Goal: Navigation & Orientation: Find specific page/section

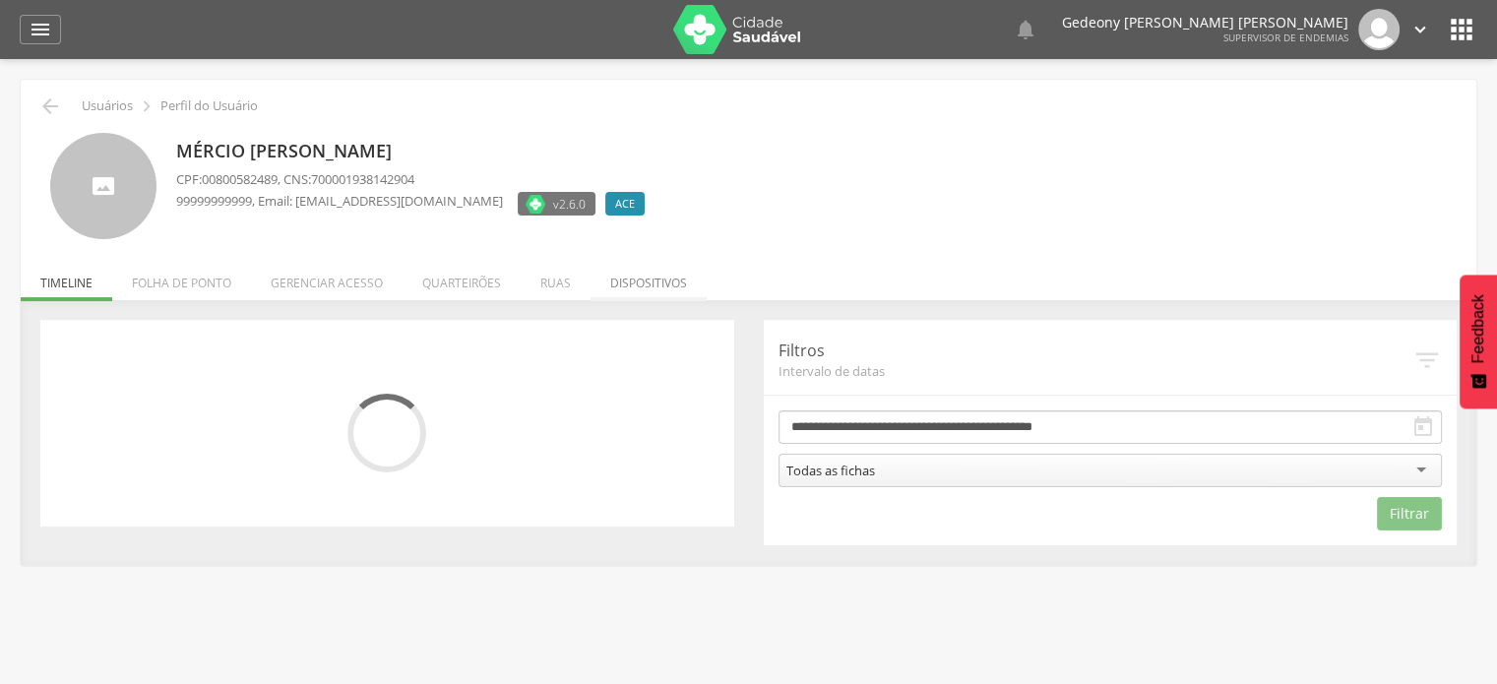
click at [608, 284] on li "Dispositivos" at bounding box center [648, 278] width 116 height 46
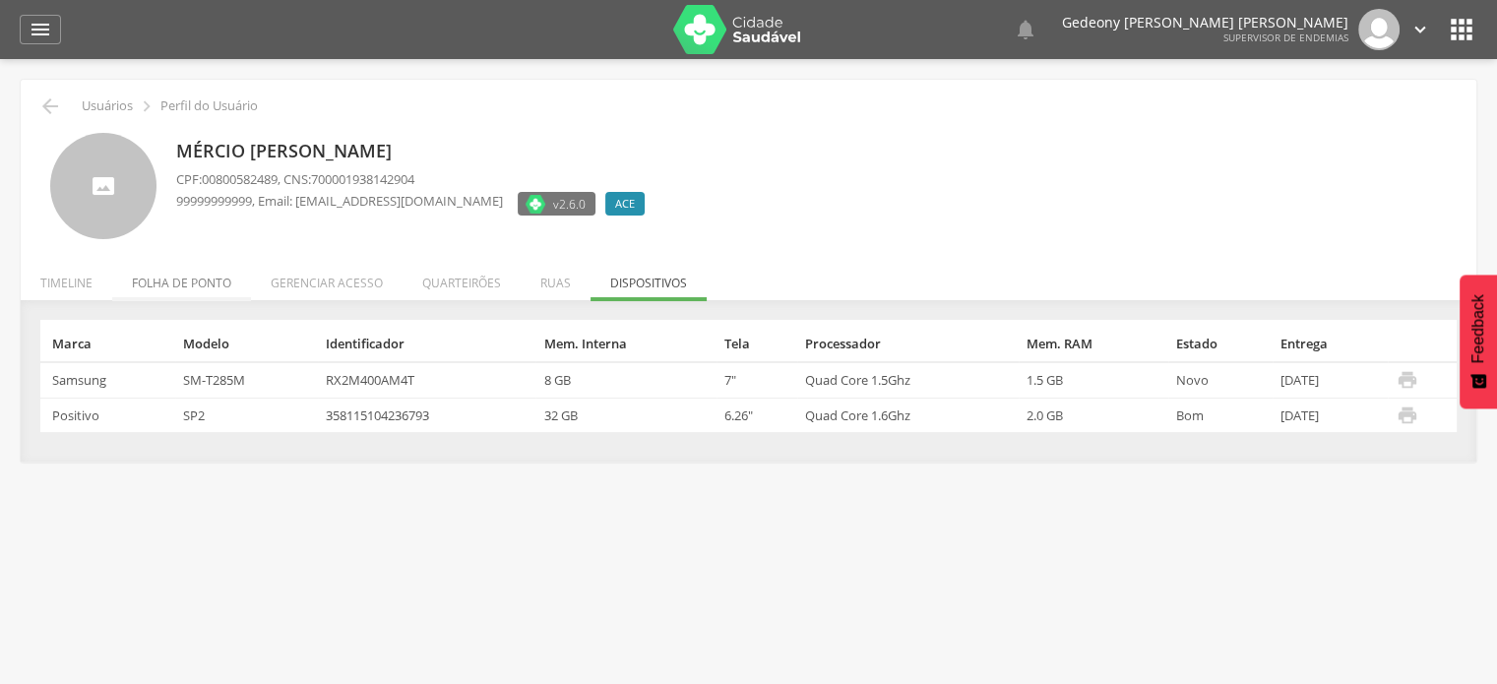
click at [177, 280] on li "Folha de ponto" at bounding box center [181, 278] width 139 height 46
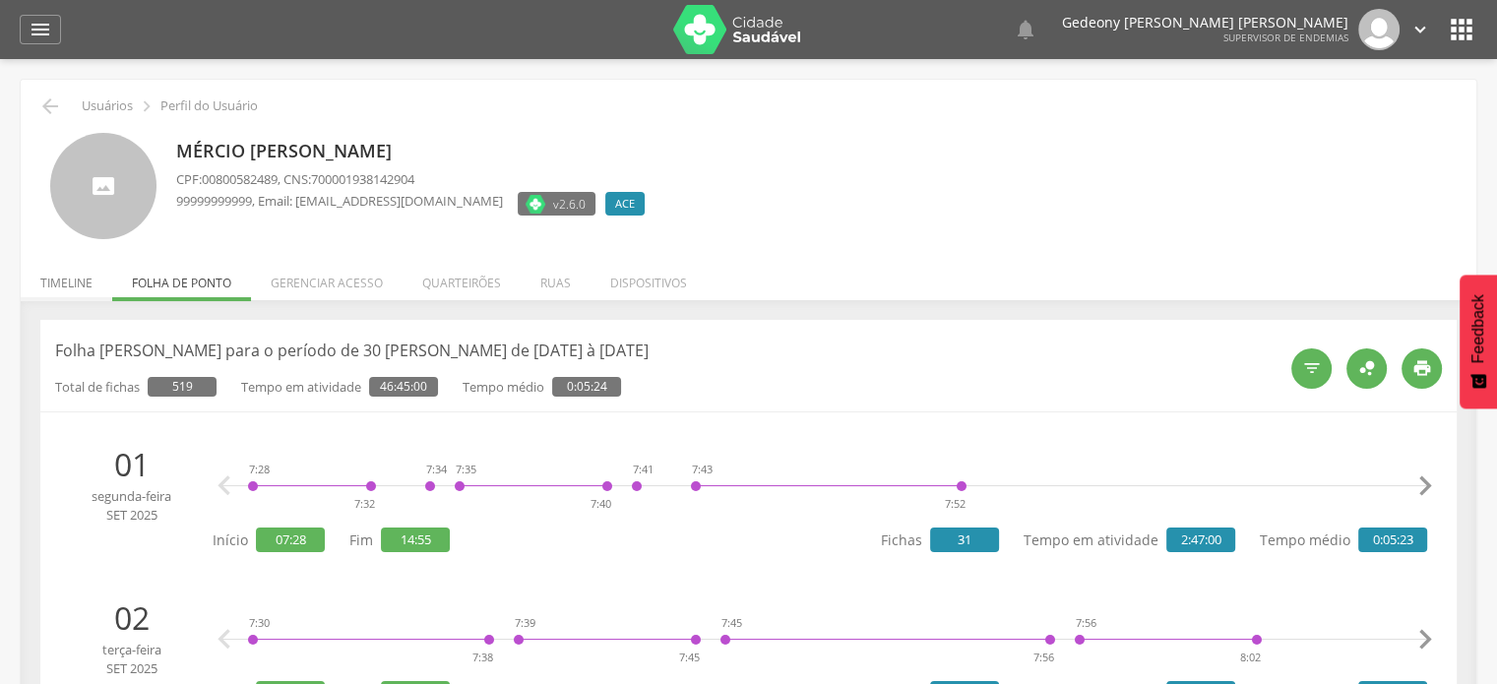
click at [71, 279] on li "Timeline" at bounding box center [67, 278] width 92 height 46
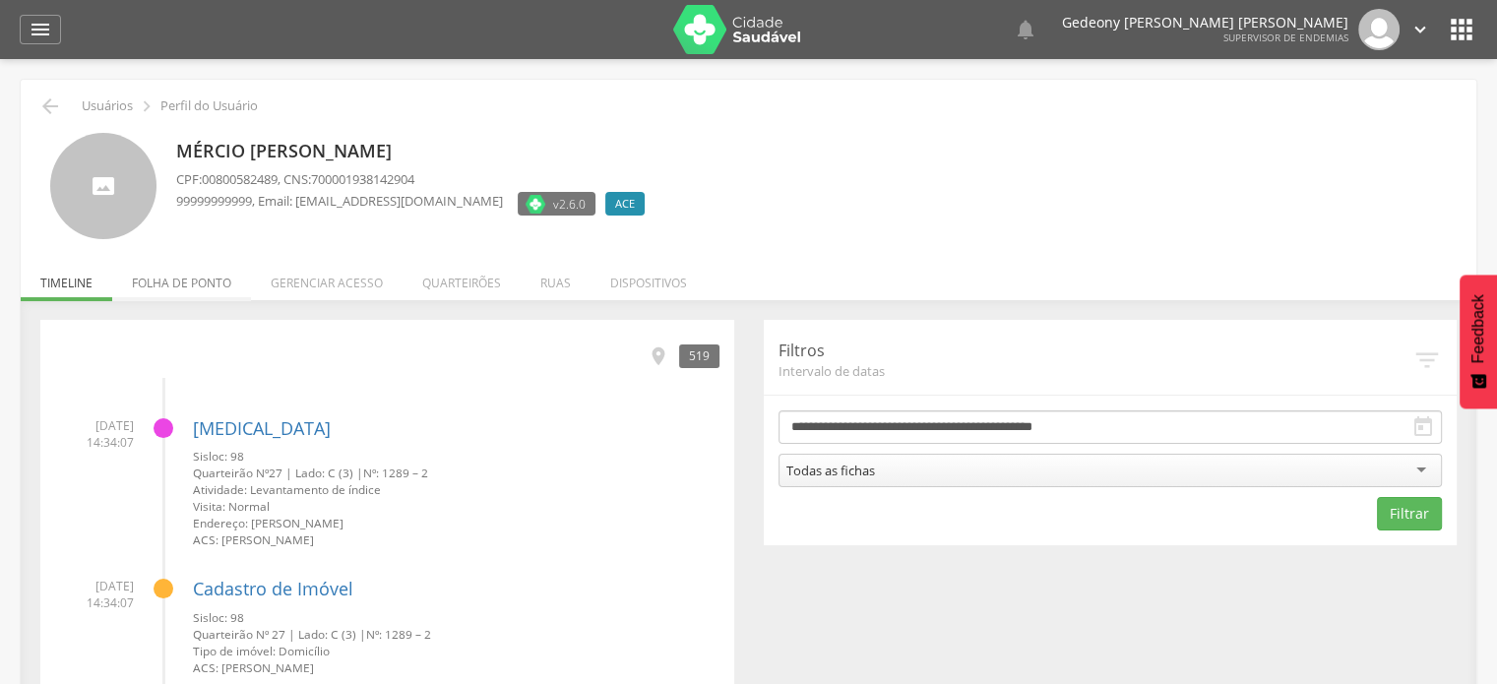
click at [173, 277] on li "Folha de ponto" at bounding box center [181, 278] width 139 height 46
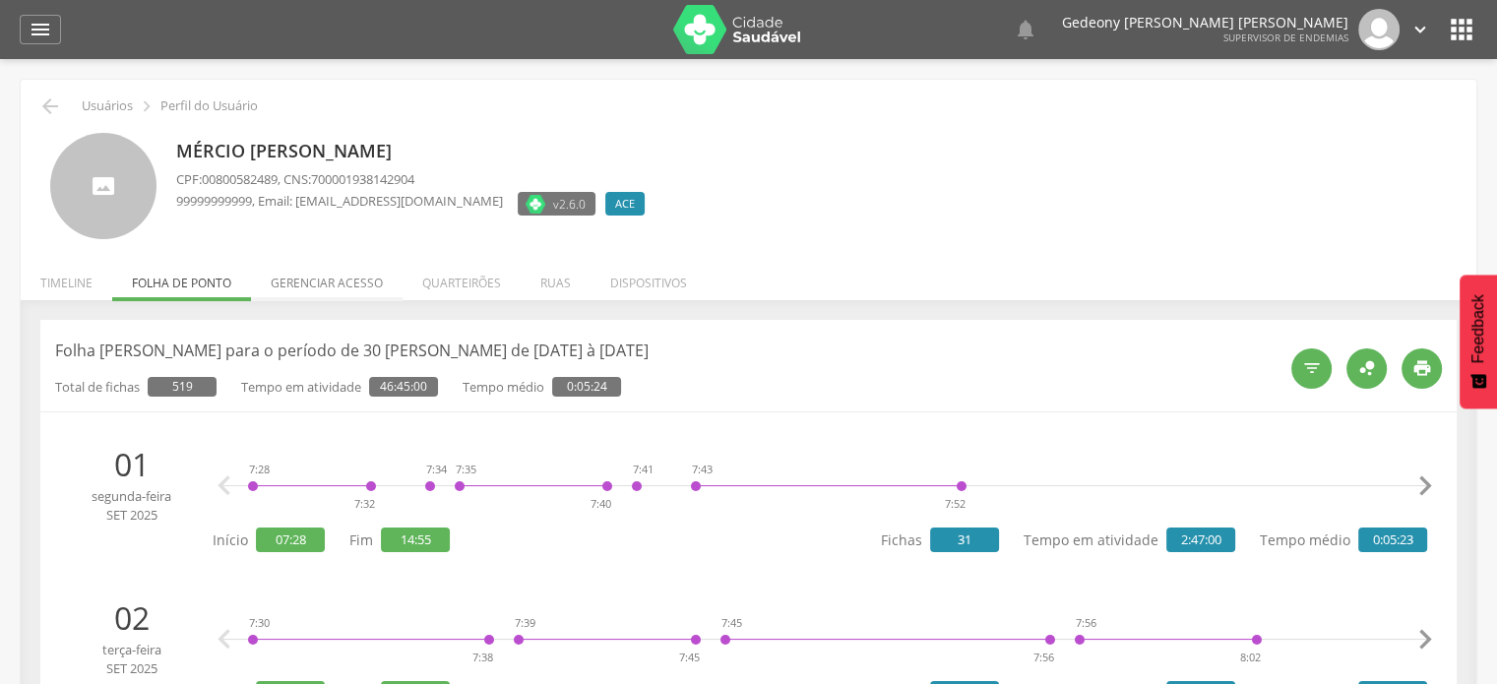
click at [327, 280] on li "Gerenciar acesso" at bounding box center [327, 278] width 152 height 46
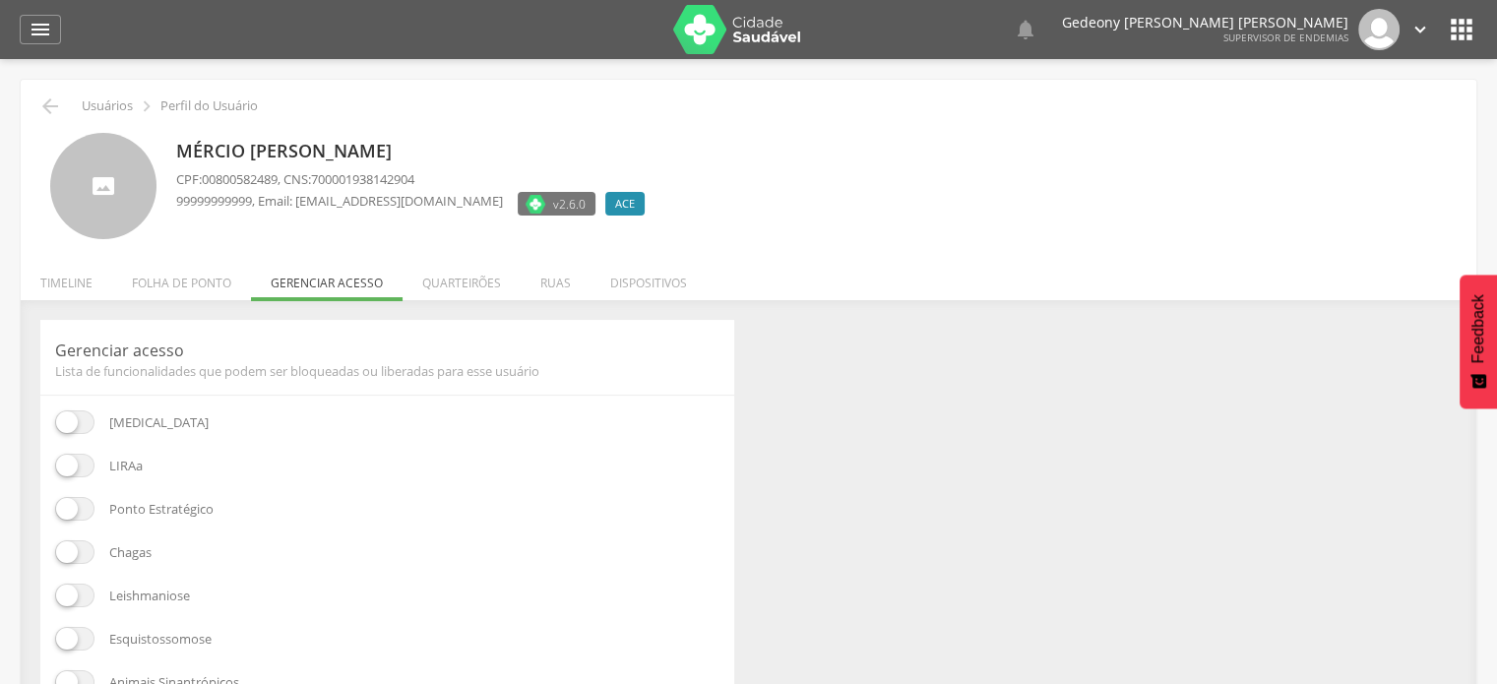
scroll to position [93, 0]
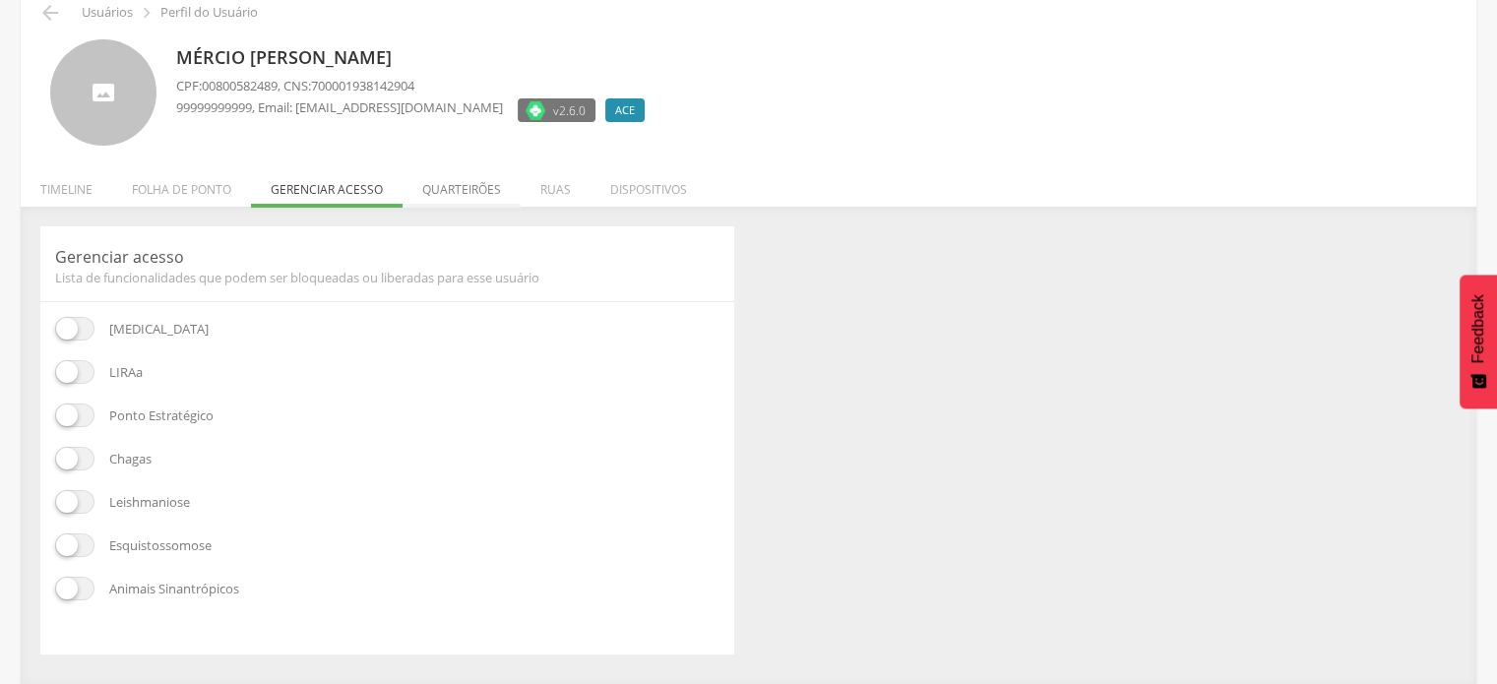
click at [460, 193] on li "Quarteirões" at bounding box center [462, 184] width 118 height 46
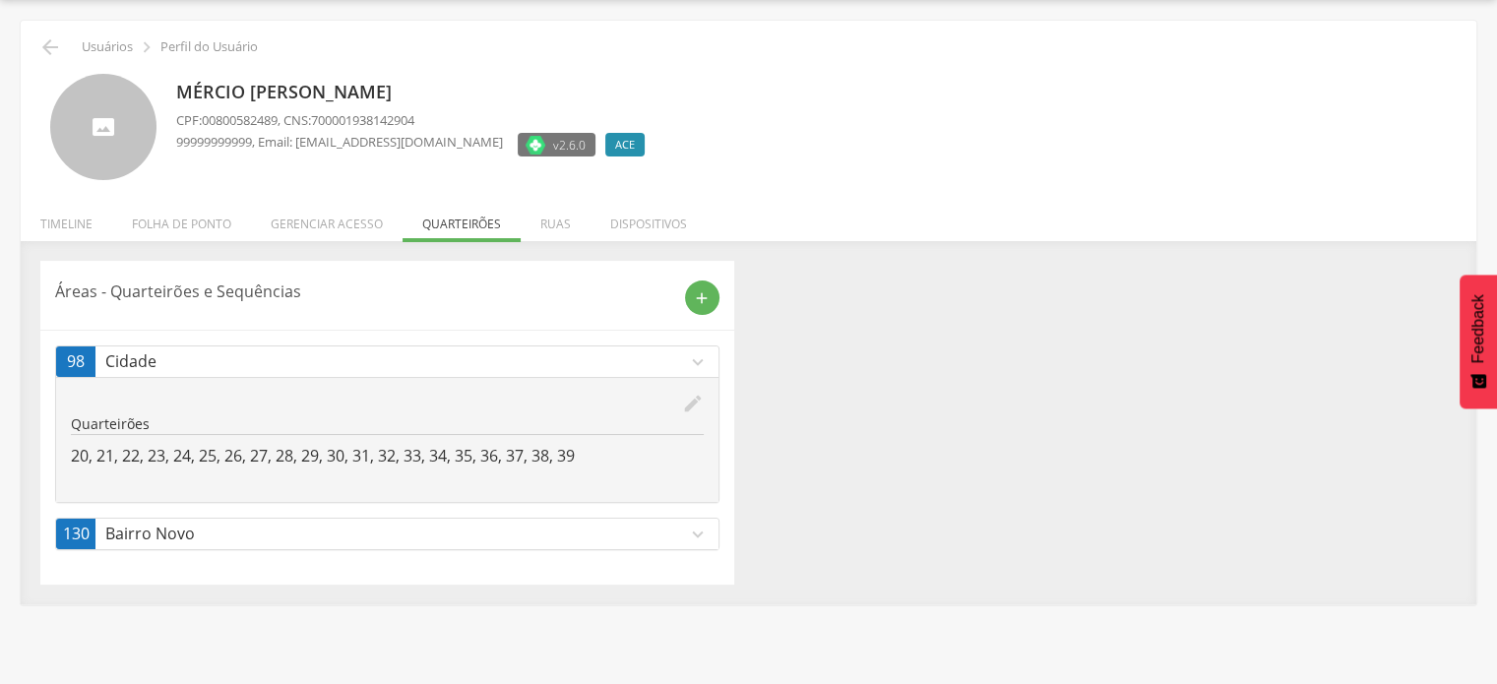
scroll to position [59, 0]
click at [556, 225] on li "Ruas" at bounding box center [556, 219] width 70 height 46
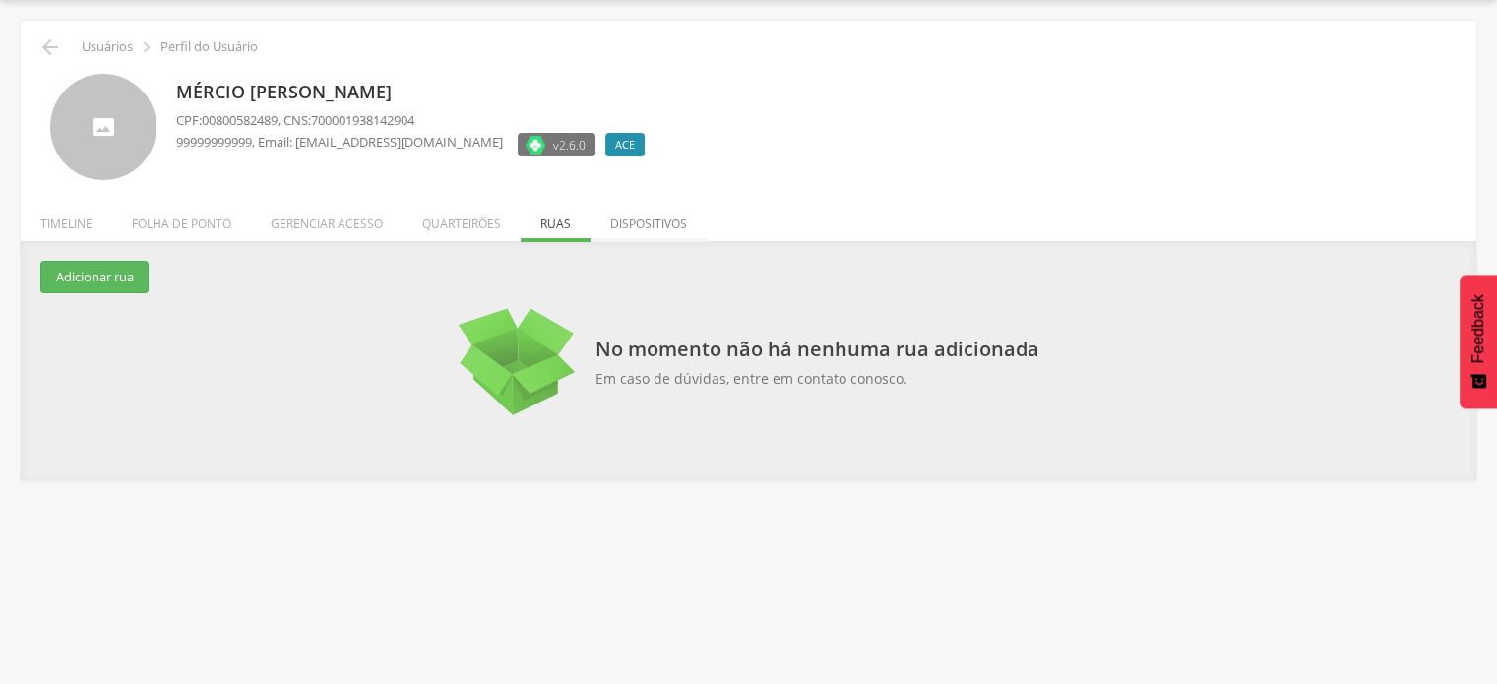
click at [638, 230] on li "Dispositivos" at bounding box center [648, 219] width 116 height 46
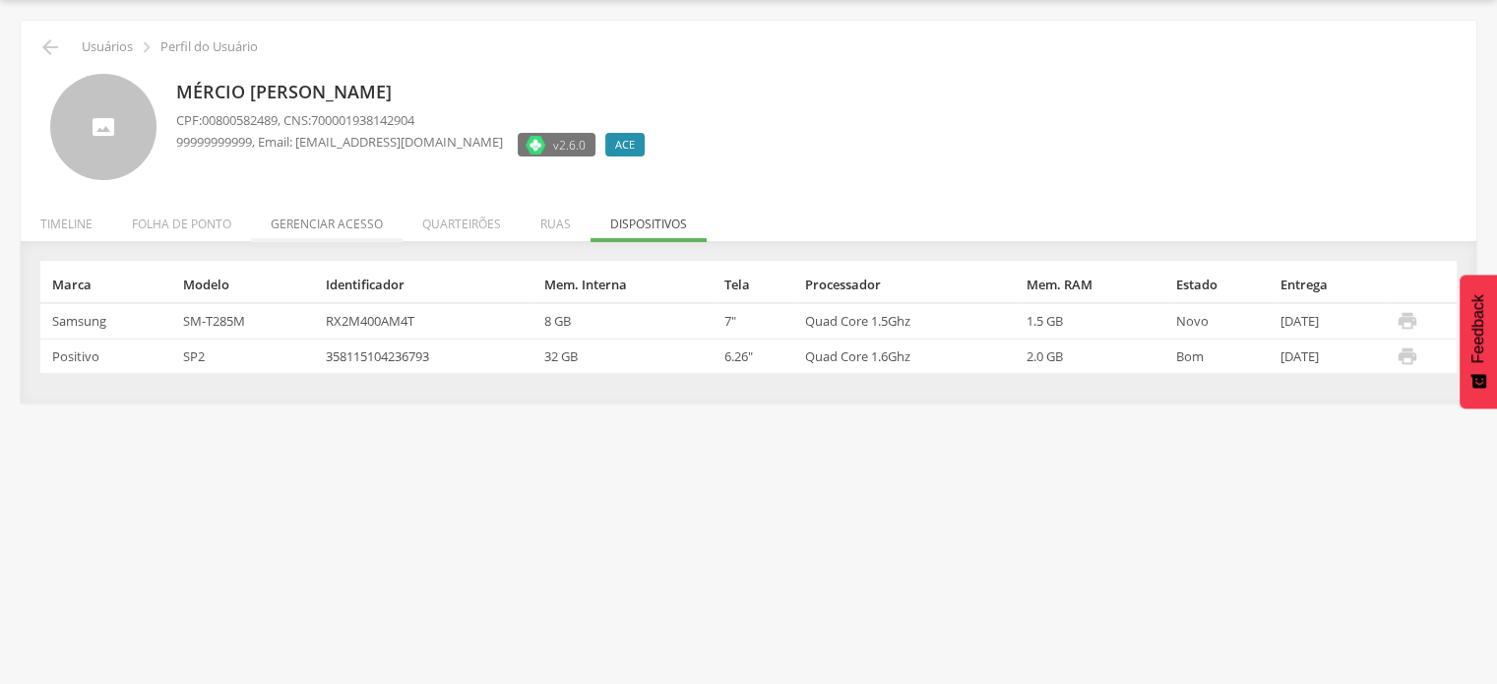
click at [342, 212] on li "Gerenciar acesso" at bounding box center [327, 219] width 152 height 46
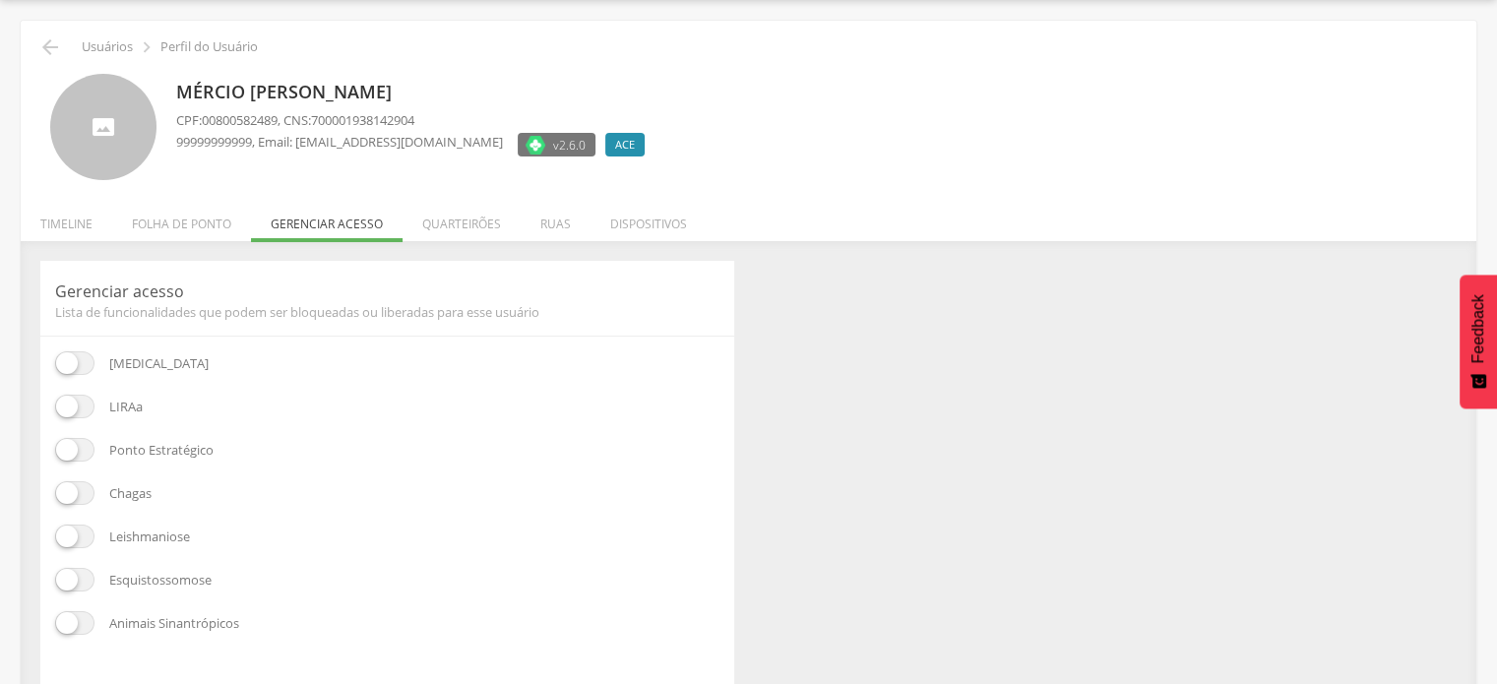
scroll to position [93, 0]
